Goal: Task Accomplishment & Management: Use online tool/utility

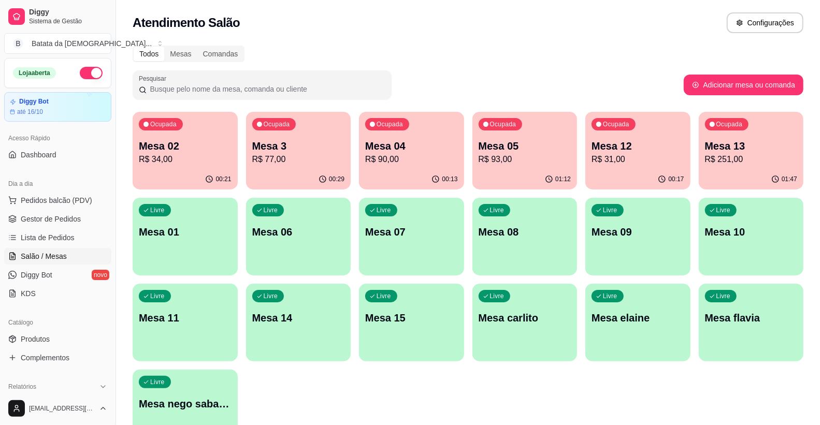
click at [656, 166] on div "Ocupada Mesa 12 R$ 31,00" at bounding box center [637, 140] width 105 height 57
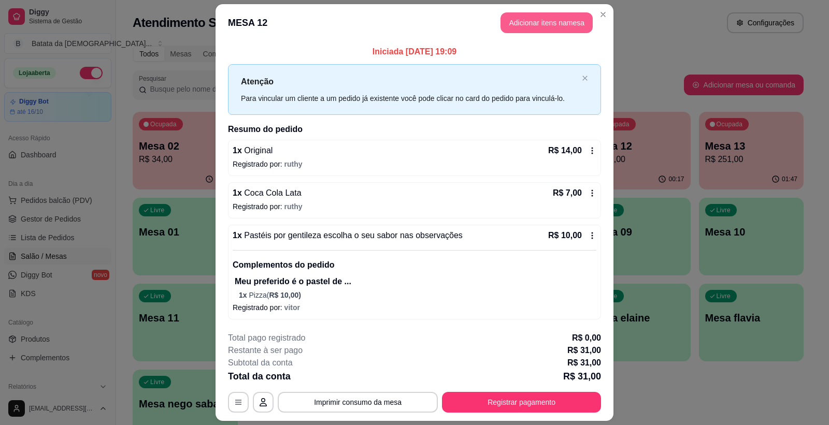
click at [549, 27] on button "Adicionar itens na mesa" at bounding box center [546, 22] width 92 height 21
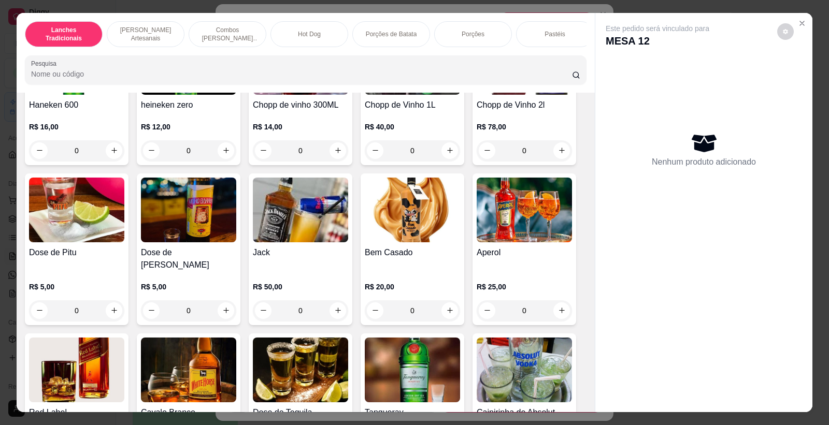
scroll to position [3798, 0]
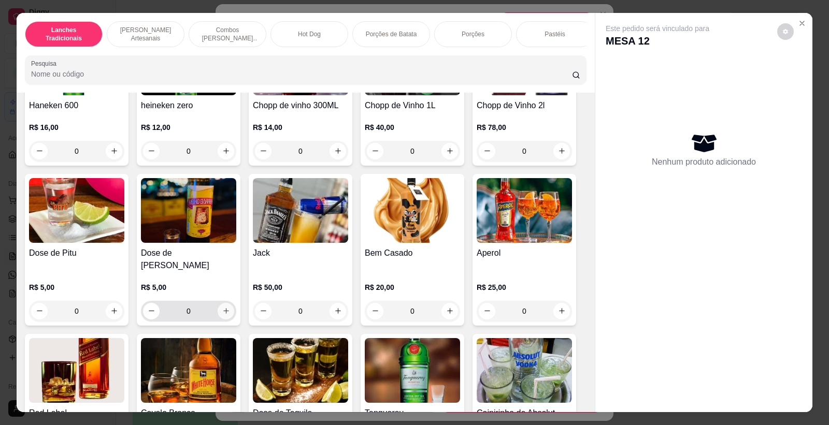
click at [224, 307] on icon "increase-product-quantity" at bounding box center [226, 311] width 8 height 8
type input "1"
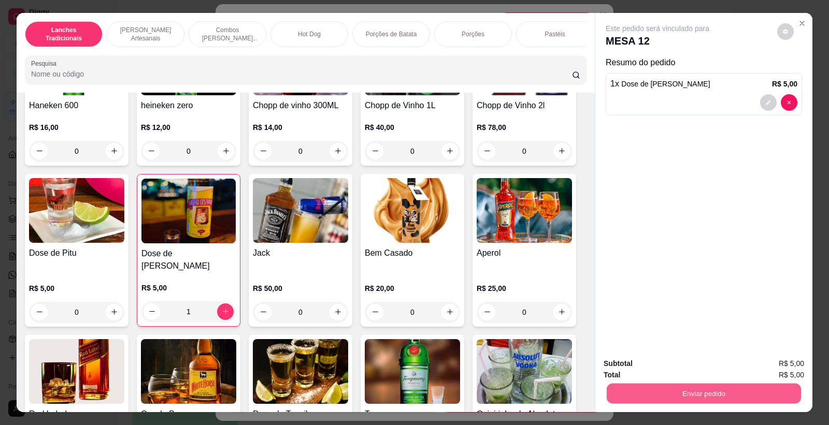
click at [656, 402] on button "Enviar pedido" at bounding box center [704, 394] width 194 height 20
click at [754, 368] on button "Enviar pedido" at bounding box center [776, 368] width 57 height 19
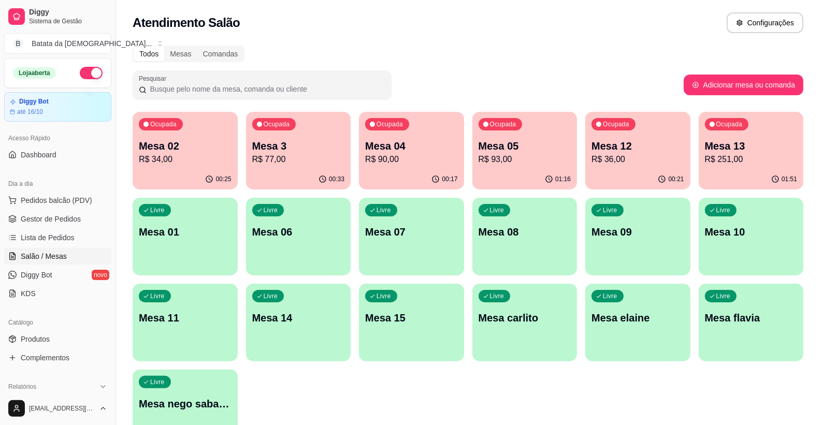
click at [206, 166] on div "Ocupada Mesa 02 R$ 34,00" at bounding box center [185, 140] width 105 height 57
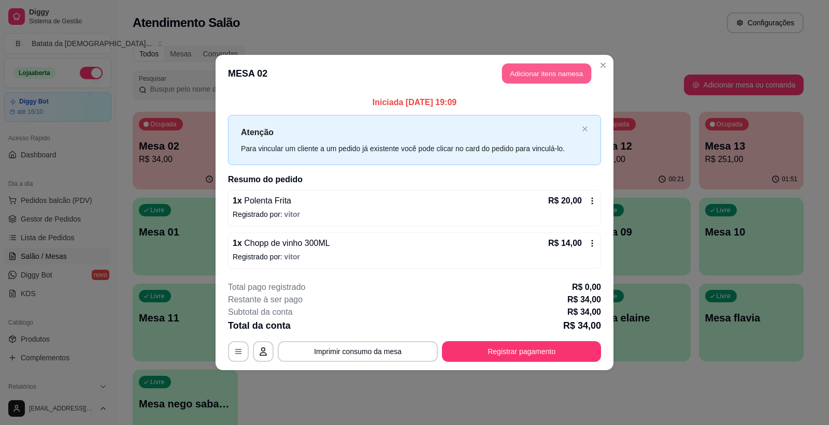
click at [531, 67] on button "Adicionar itens na mesa" at bounding box center [546, 74] width 89 height 20
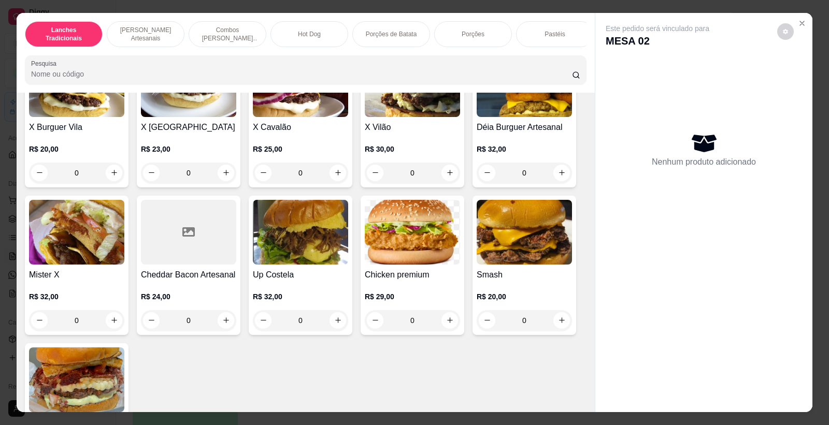
scroll to position [518, 0]
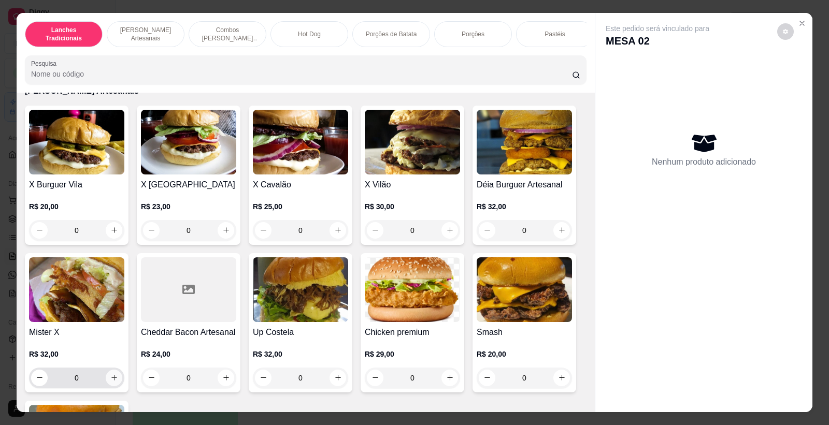
click at [113, 386] on button "increase-product-quantity" at bounding box center [114, 378] width 17 height 17
type input "1"
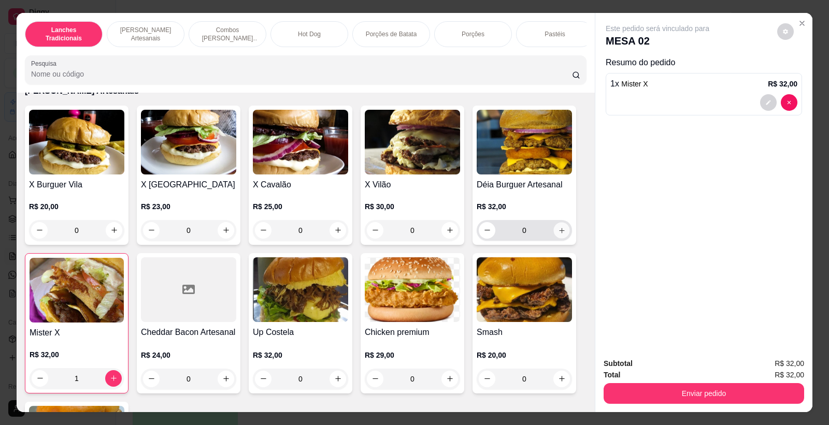
click at [562, 238] on button "increase-product-quantity" at bounding box center [561, 230] width 16 height 16
type input "1"
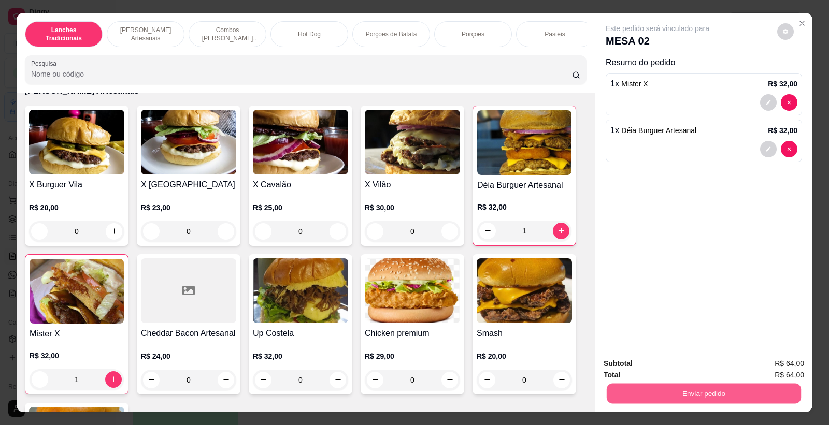
click at [641, 397] on button "Enviar pedido" at bounding box center [704, 394] width 194 height 20
click at [766, 367] on button "Enviar pedido" at bounding box center [776, 367] width 57 height 19
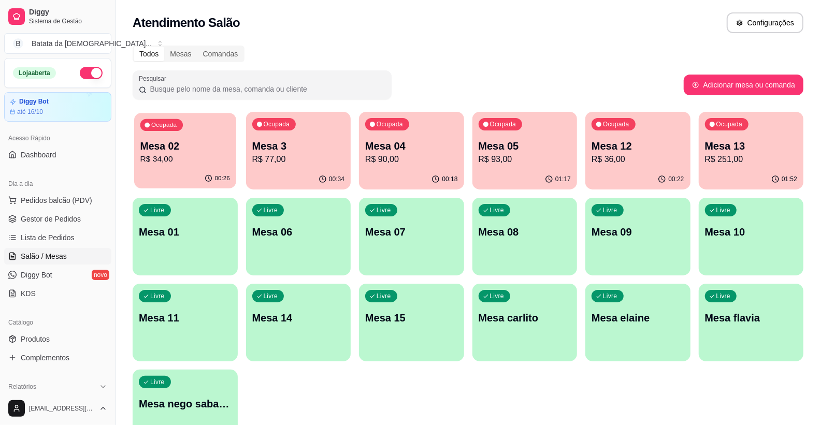
click at [172, 174] on div "00:26" at bounding box center [185, 179] width 102 height 20
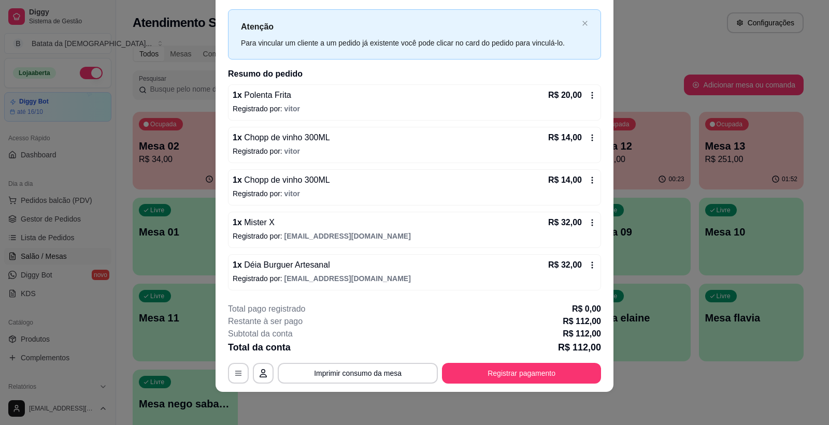
scroll to position [0, 0]
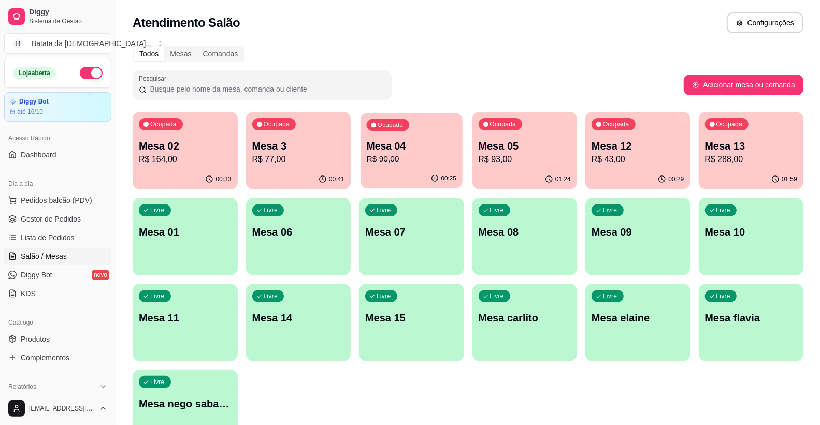
click at [437, 170] on div "00:25" at bounding box center [412, 179] width 102 height 20
click at [24, 236] on span "Lista de Pedidos" at bounding box center [48, 238] width 54 height 10
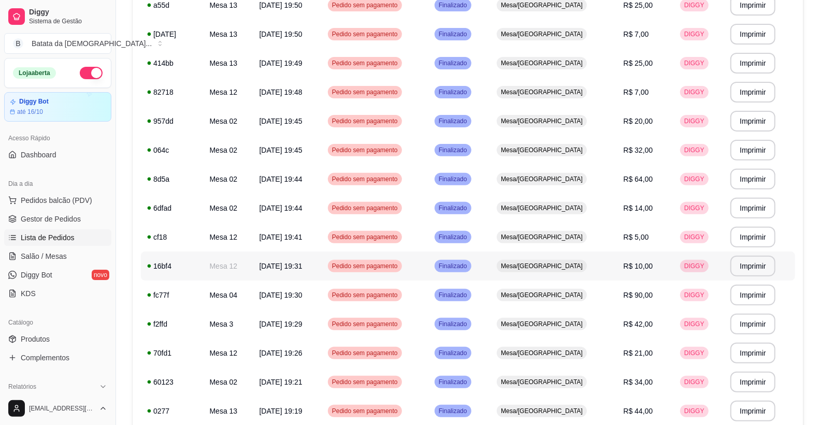
scroll to position [172, 0]
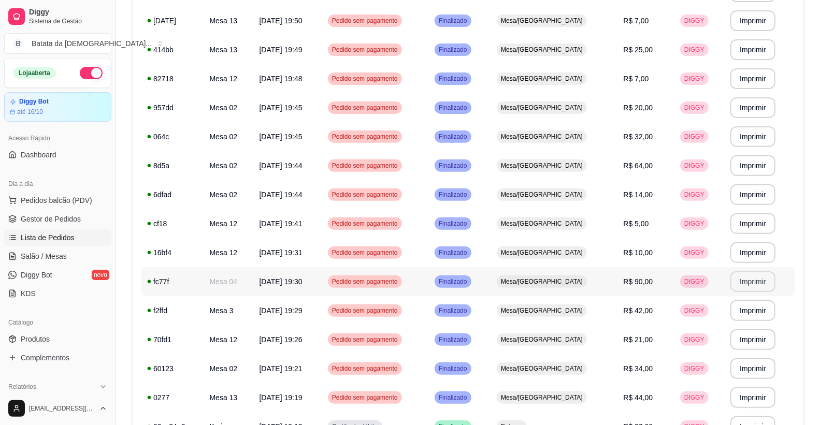
click at [746, 283] on button "Imprimir" at bounding box center [752, 281] width 45 height 21
